Goal: Task Accomplishment & Management: Use online tool/utility

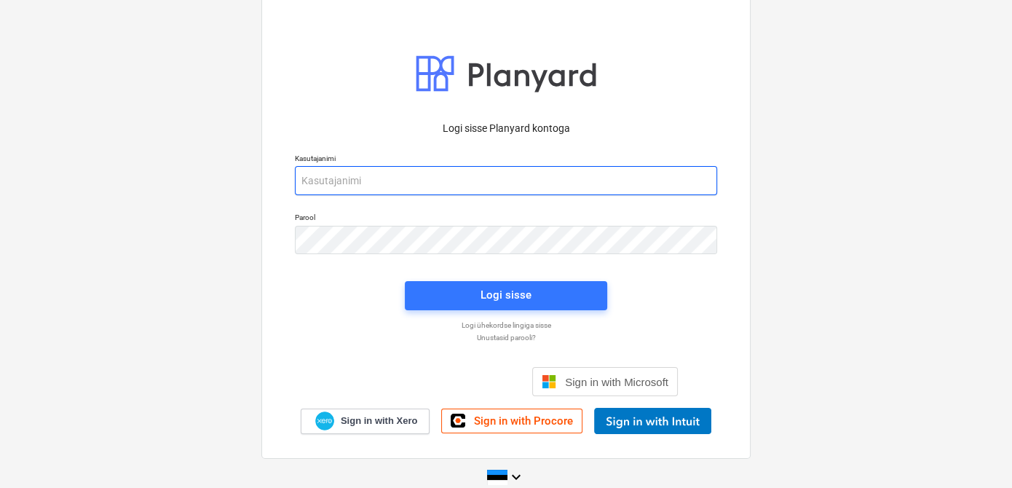
click at [349, 175] on input "email" at bounding box center [506, 180] width 422 height 29
type input "[EMAIL_ADDRESS][DOMAIN_NAME]"
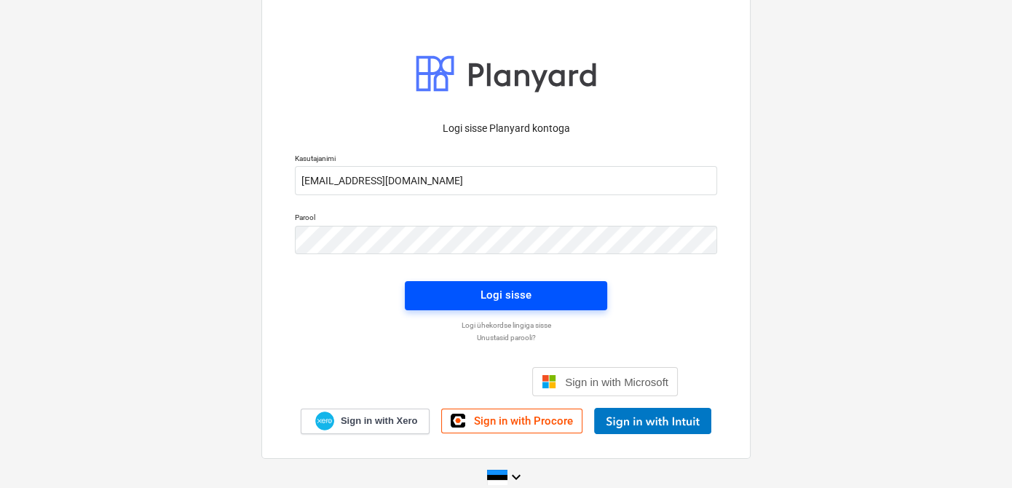
click at [435, 294] on span "Logi sisse" at bounding box center [505, 294] width 167 height 19
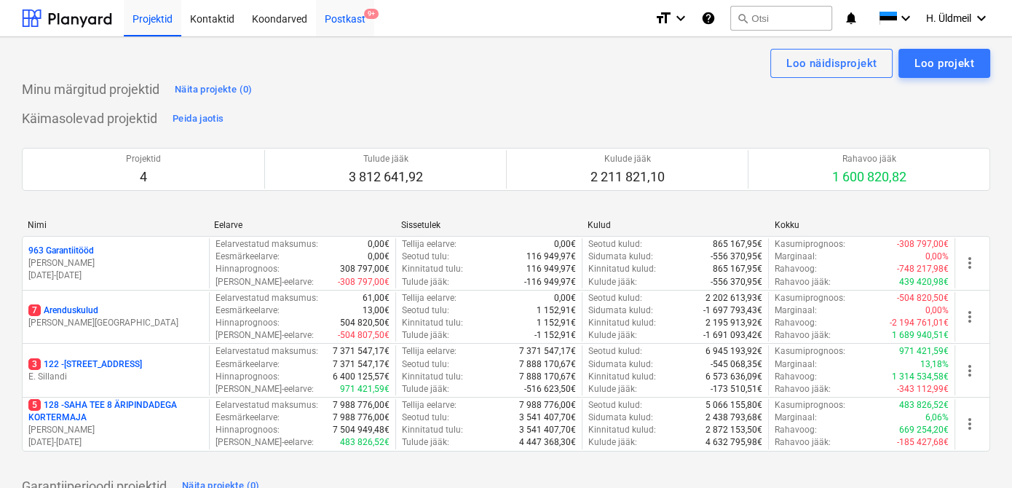
click at [338, 16] on div "Postkast 9+" at bounding box center [345, 17] width 58 height 37
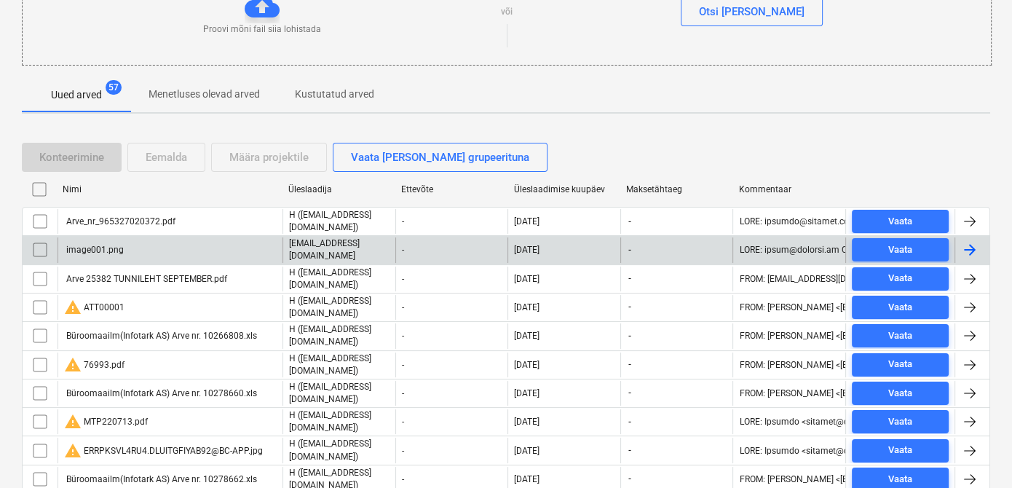
scroll to position [198, 0]
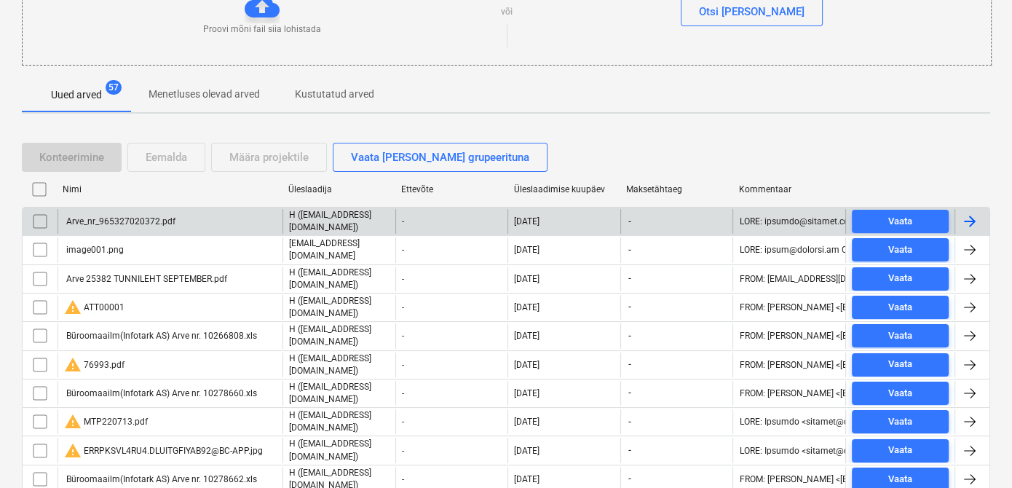
click at [39, 218] on input "checkbox" at bounding box center [39, 221] width 23 height 23
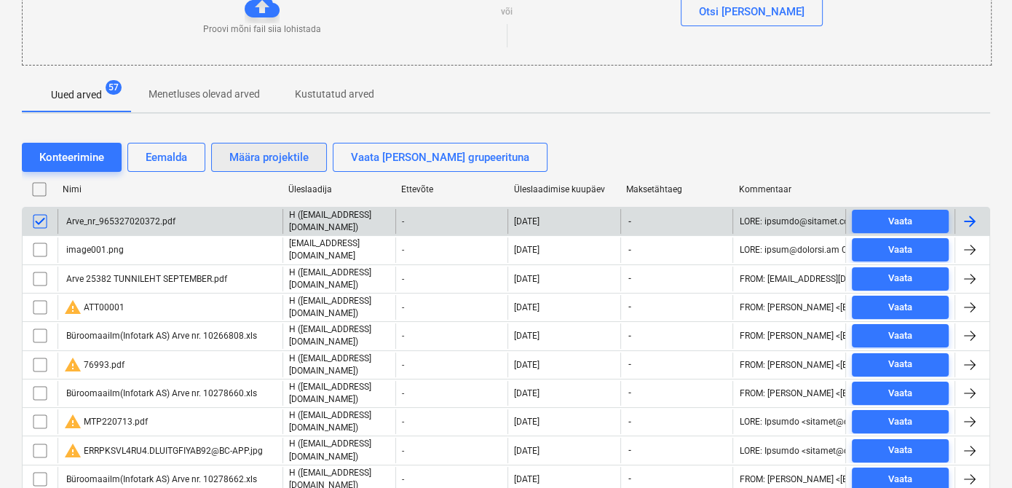
click at [282, 154] on div "Määra projektile" at bounding box center [268, 157] width 79 height 19
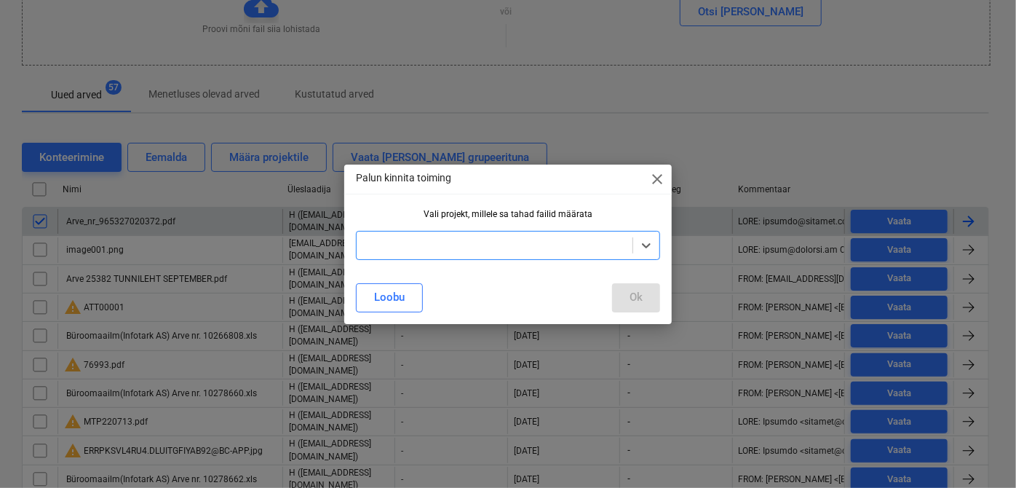
click at [394, 247] on div at bounding box center [494, 245] width 261 height 15
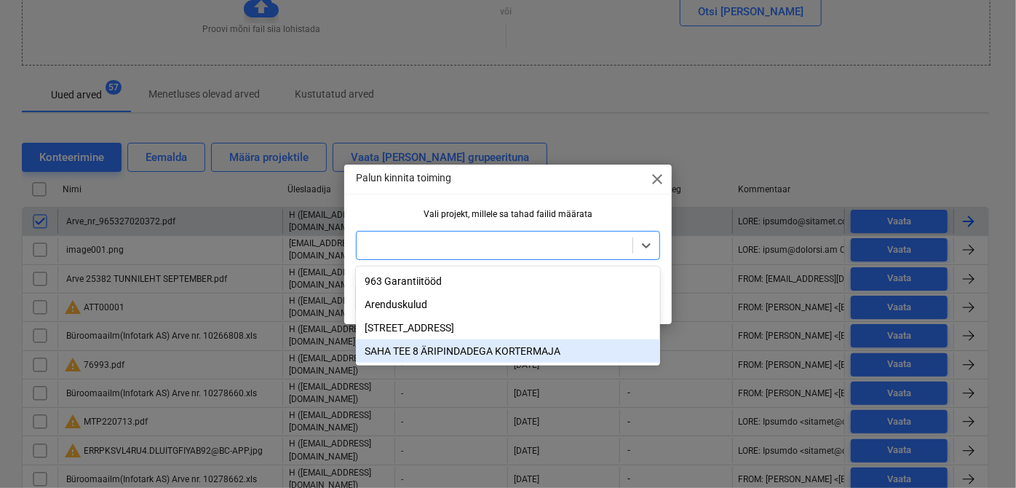
click at [414, 353] on div "SAHA TEE 8 ÄRIPINDADEGA KORTERMAJA" at bounding box center [508, 350] width 304 height 23
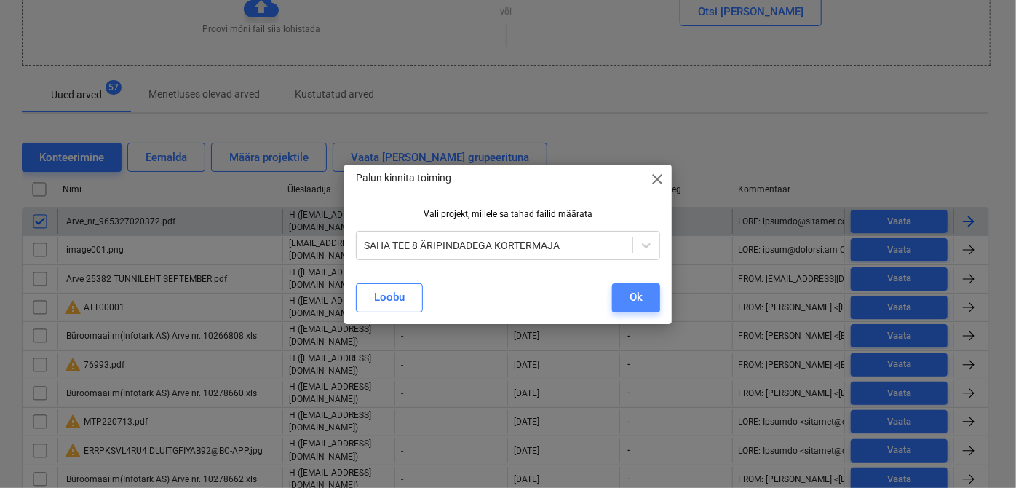
click at [627, 304] on button "Ok" at bounding box center [636, 297] width 48 height 29
